Goal: Transaction & Acquisition: Purchase product/service

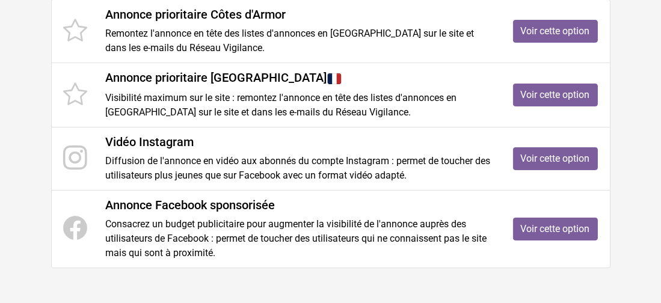
scroll to position [186, 0]
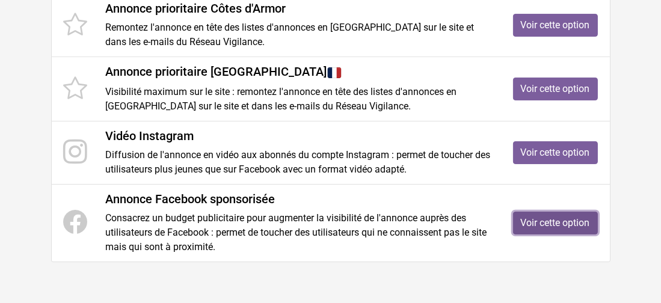
click at [546, 222] on link "Voir cette option" at bounding box center [555, 223] width 85 height 23
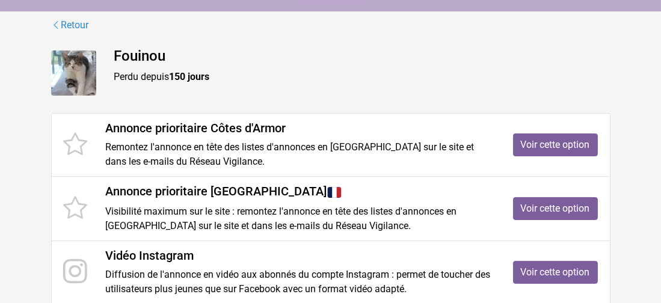
scroll to position [0, 0]
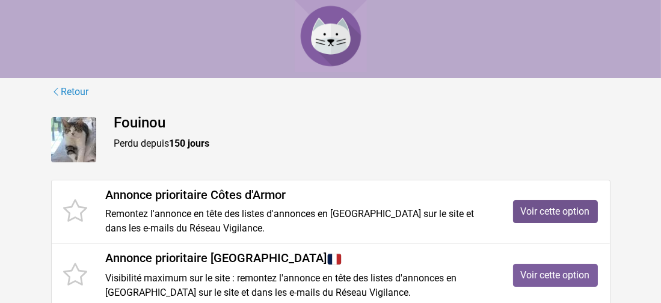
click at [557, 212] on link "Voir cette option" at bounding box center [555, 211] width 85 height 23
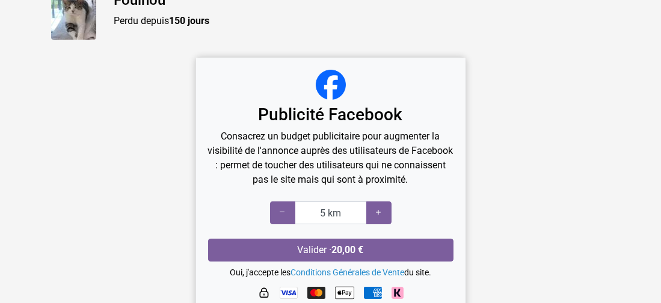
scroll to position [120, 0]
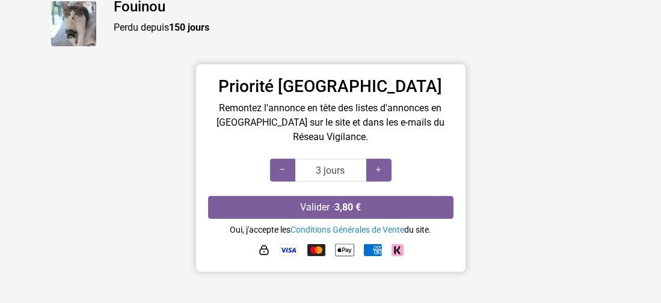
scroll to position [117, 0]
